Goal: Check status: Check status

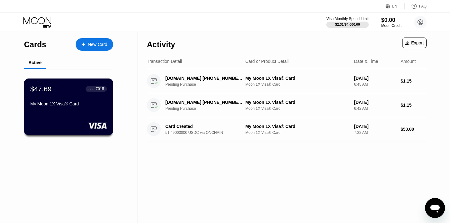
click at [76, 112] on div "$47.69 ● ● ● ● 7015 My Moon 1X Visa® Card" at bounding box center [68, 106] width 89 height 57
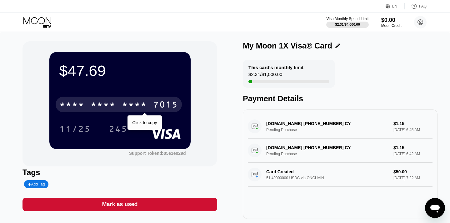
click at [130, 106] on div "* * * *" at bounding box center [134, 105] width 25 height 10
click at [141, 101] on div "* * * *" at bounding box center [134, 105] width 25 height 10
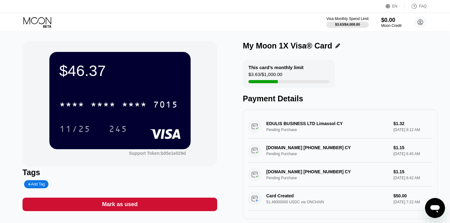
scroll to position [4, 0]
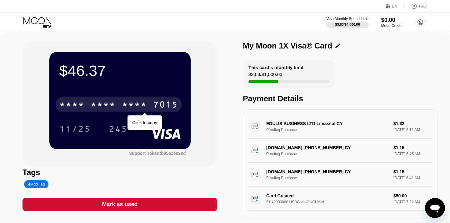
click at [162, 105] on div "7015" at bounding box center [165, 105] width 25 height 10
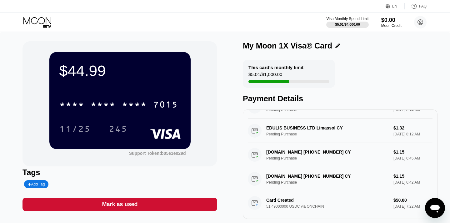
scroll to position [20, 0]
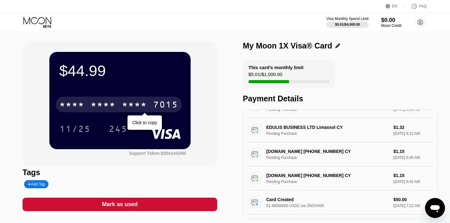
click at [131, 106] on div "* * * *" at bounding box center [134, 105] width 25 height 10
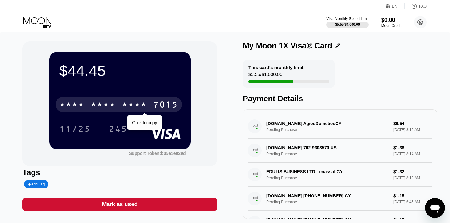
click at [144, 101] on div "* * * *" at bounding box center [134, 105] width 25 height 10
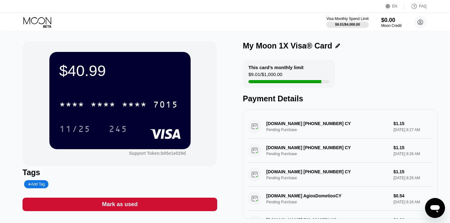
click at [298, 76] on div "This card’s monthly limit $9.01 / $1,000.00" at bounding box center [289, 74] width 92 height 28
click at [297, 84] on div "This card’s monthly limit $9.01 / $1,000.00" at bounding box center [289, 74] width 92 height 28
